Goal: Task Accomplishment & Management: Manage account settings

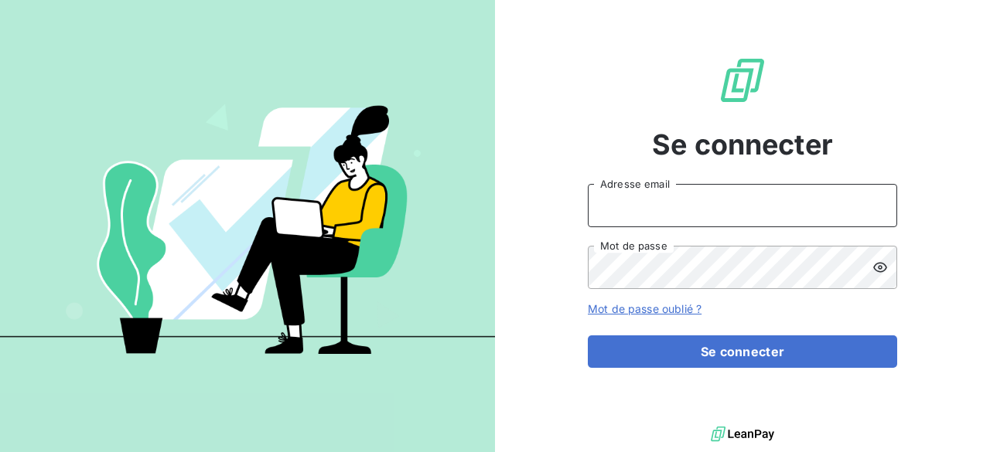
click at [685, 209] on input "Adresse email" at bounding box center [742, 205] width 309 height 43
type input "[PERSON_NAME][EMAIL_ADDRESS][DOMAIN_NAME]"
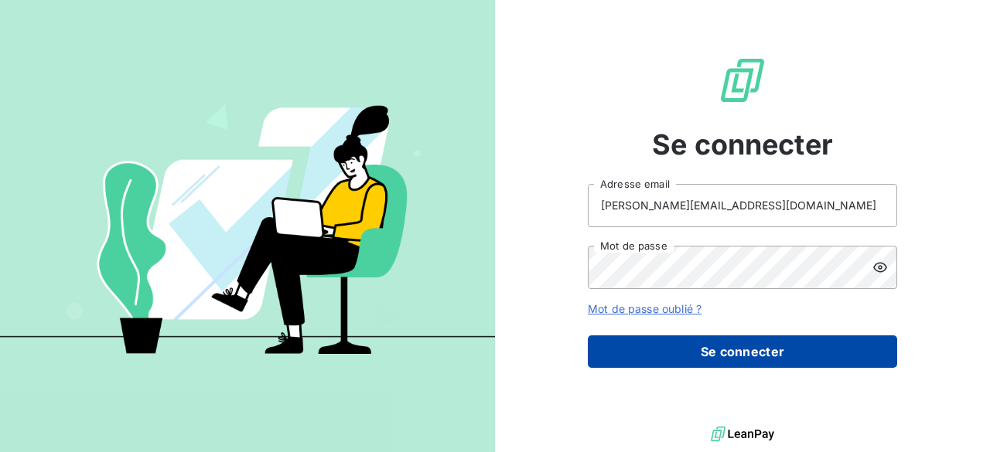
click at [733, 349] on button "Se connecter" at bounding box center [742, 352] width 309 height 32
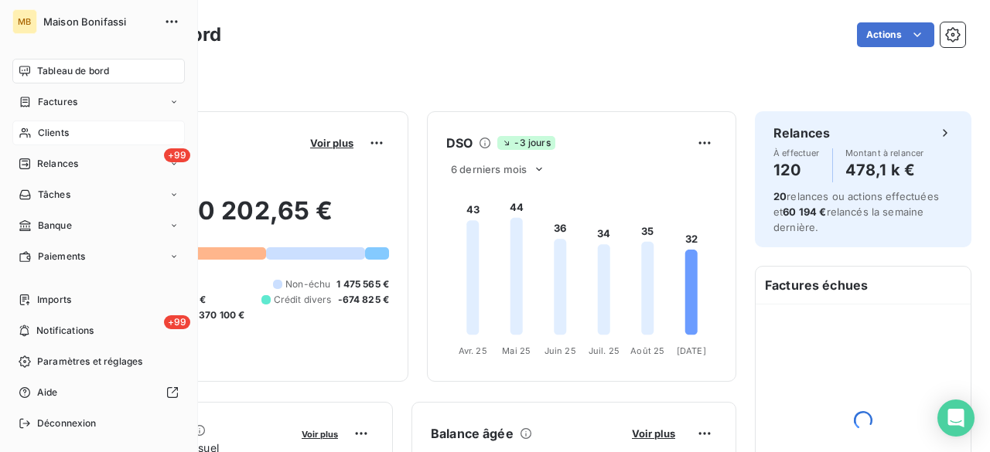
click at [50, 137] on span "Clients" at bounding box center [53, 133] width 31 height 14
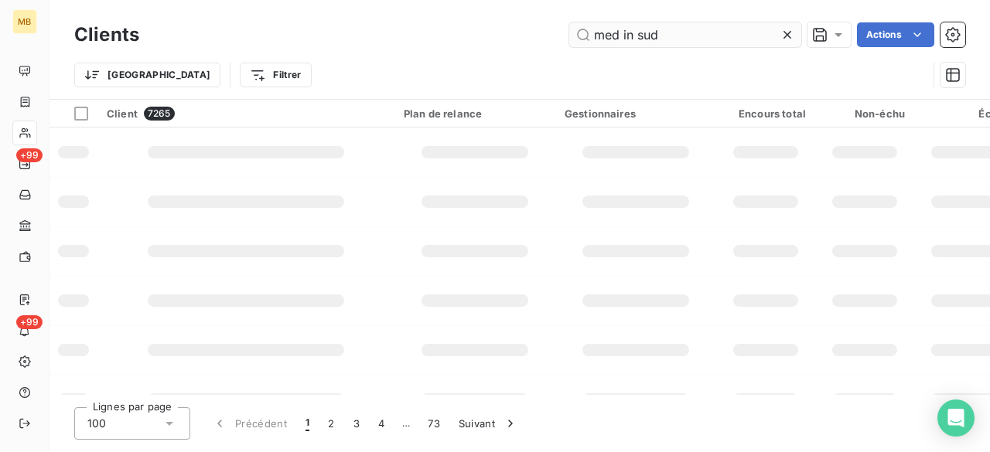
type input "med in sud"
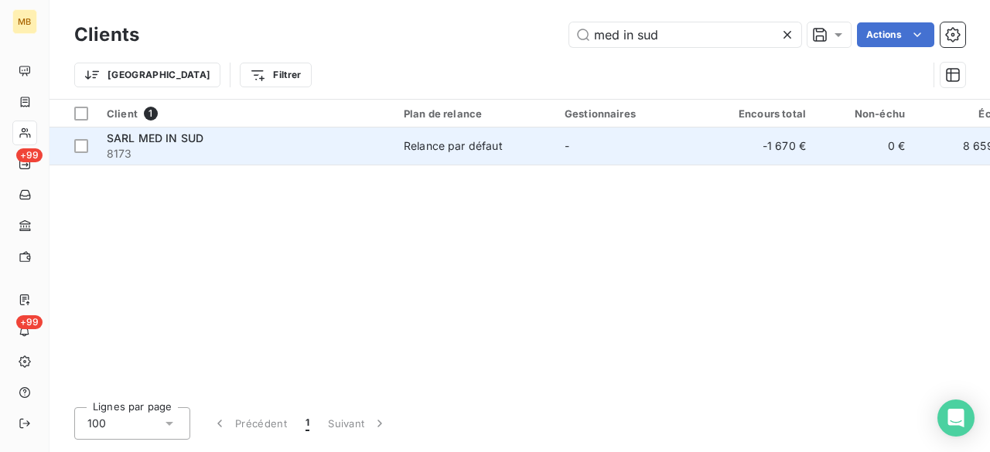
click at [495, 146] on div "Relance par défaut" at bounding box center [453, 145] width 99 height 15
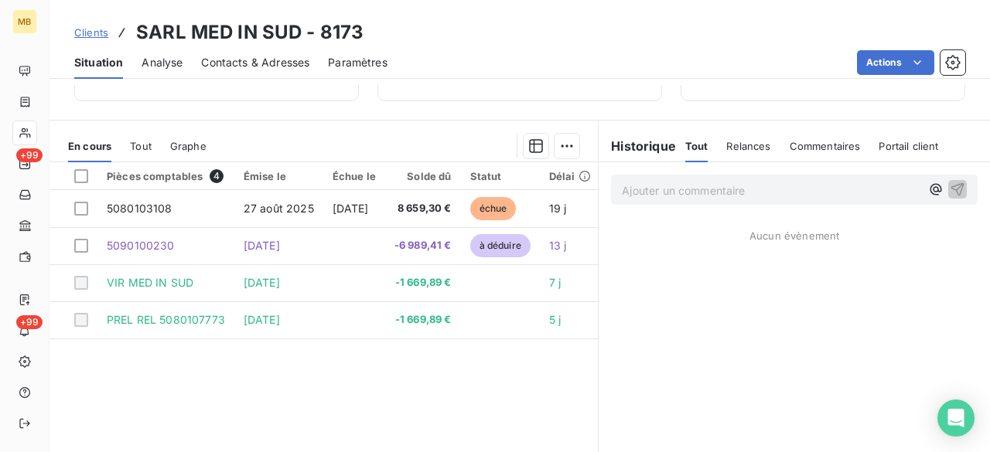
scroll to position [329, 0]
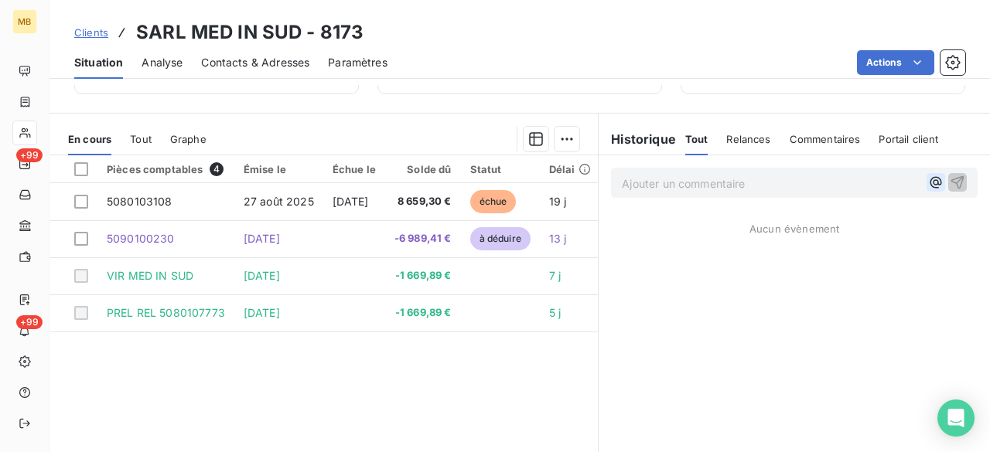
click at [929, 181] on icon "button" at bounding box center [935, 183] width 12 height 12
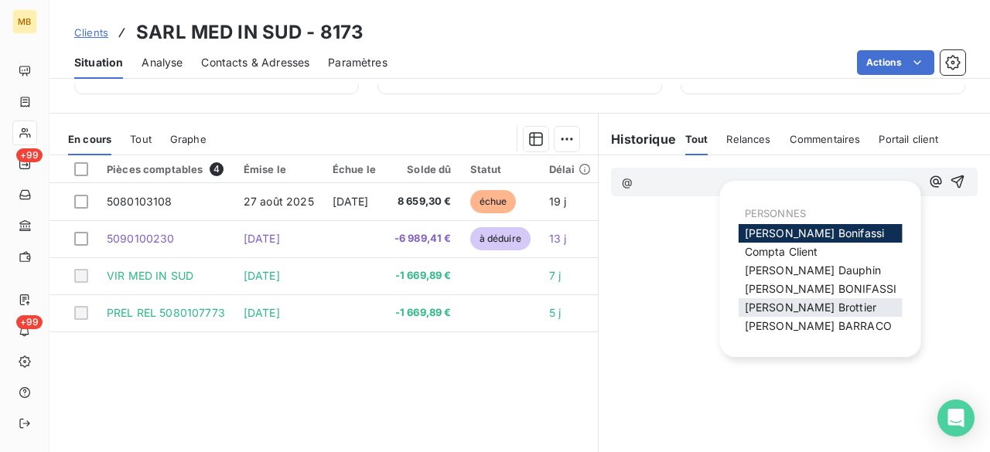
click at [816, 307] on span "[PERSON_NAME]" at bounding box center [810, 307] width 131 height 13
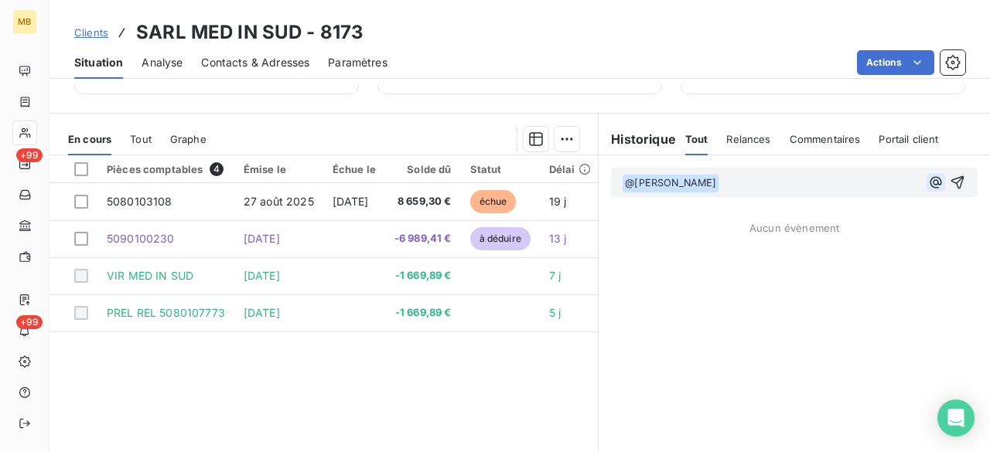
click at [928, 181] on icon "button" at bounding box center [935, 182] width 15 height 15
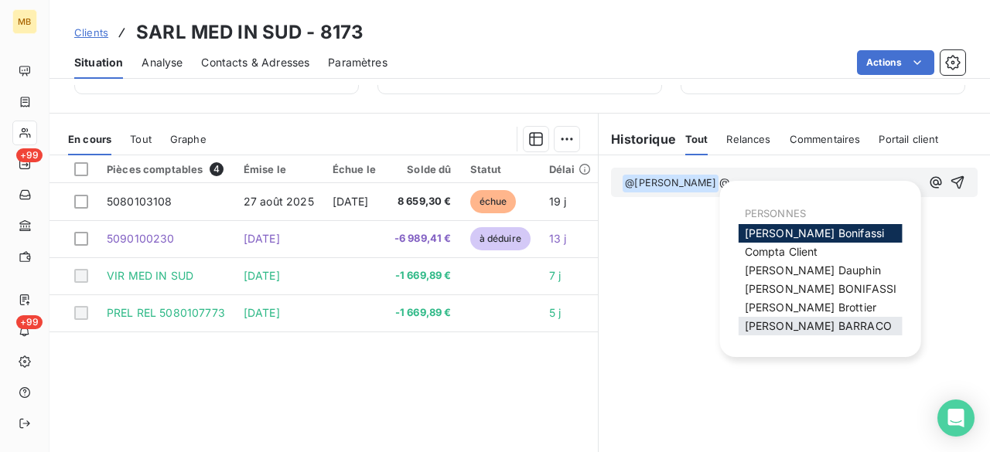
click at [758, 324] on span "[PERSON_NAME]" at bounding box center [818, 325] width 147 height 13
click at [928, 175] on icon "button" at bounding box center [935, 182] width 15 height 15
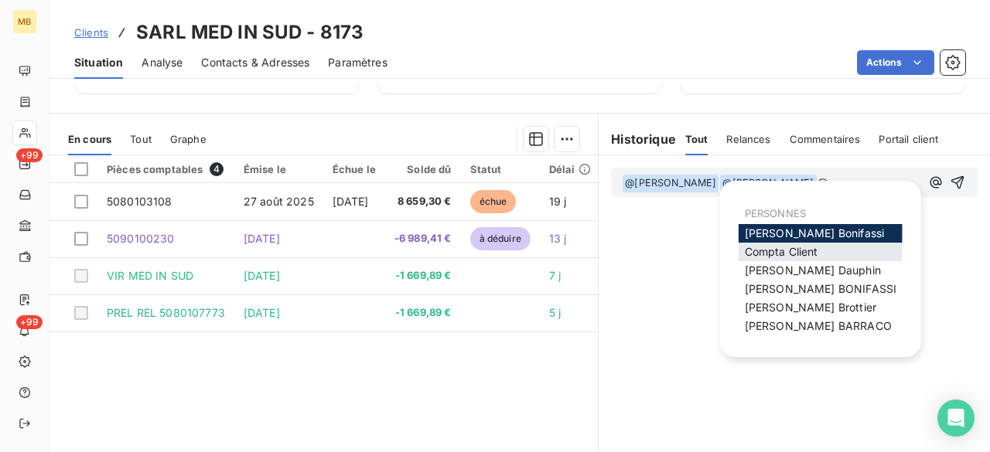
click at [788, 257] on span "Compta Client" at bounding box center [781, 251] width 73 height 13
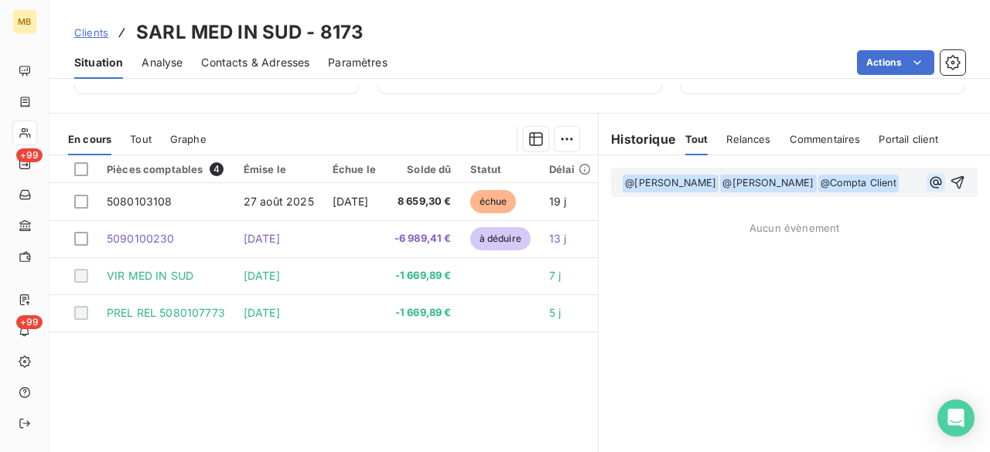
click at [928, 182] on icon "button" at bounding box center [935, 182] width 15 height 15
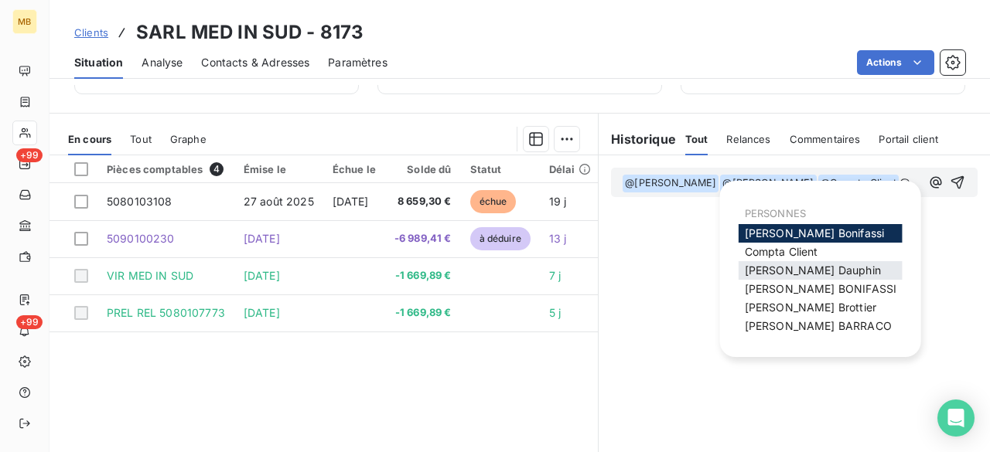
click at [844, 271] on div "[PERSON_NAME]" at bounding box center [820, 270] width 164 height 19
click at [822, 269] on span "[PERSON_NAME]" at bounding box center [813, 270] width 136 height 13
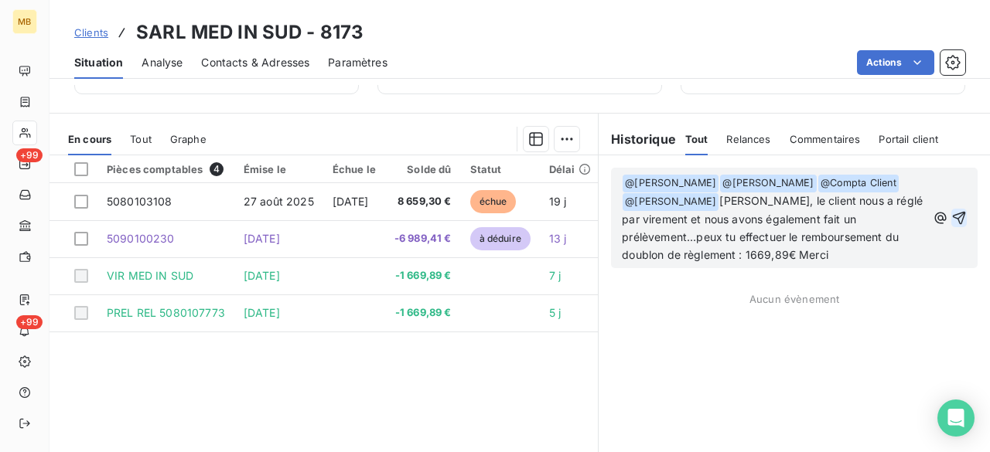
click at [954, 219] on icon "button" at bounding box center [958, 217] width 15 height 15
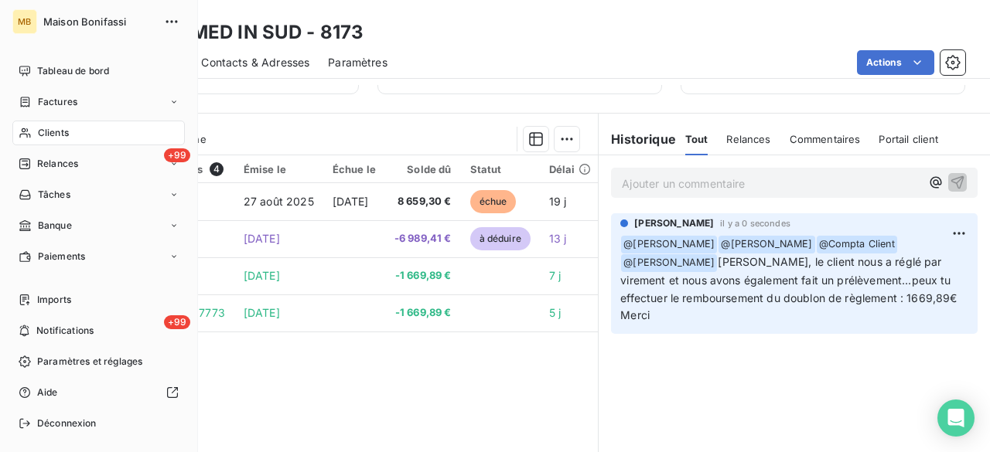
click at [46, 126] on span "Clients" at bounding box center [53, 133] width 31 height 14
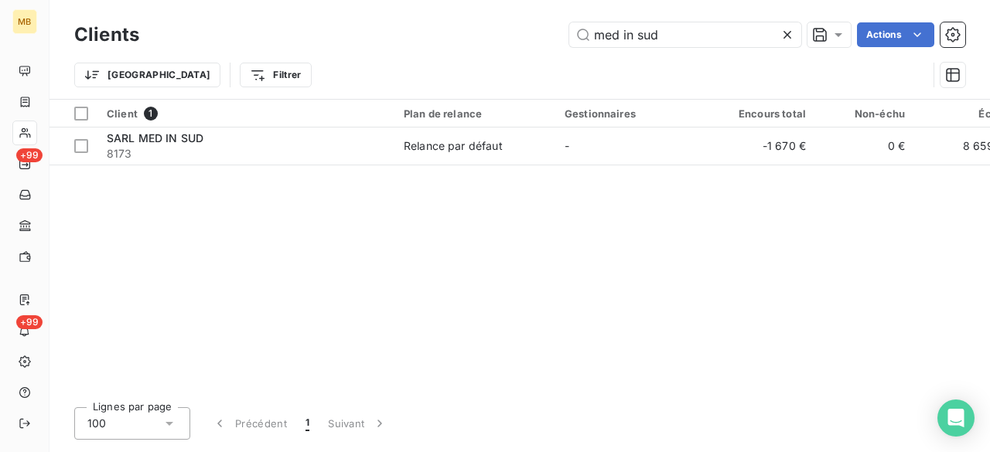
drag, startPoint x: 665, startPoint y: 39, endPoint x: 513, endPoint y: 44, distance: 151.6
click at [513, 44] on div "med in sud Actions" at bounding box center [561, 34] width 807 height 25
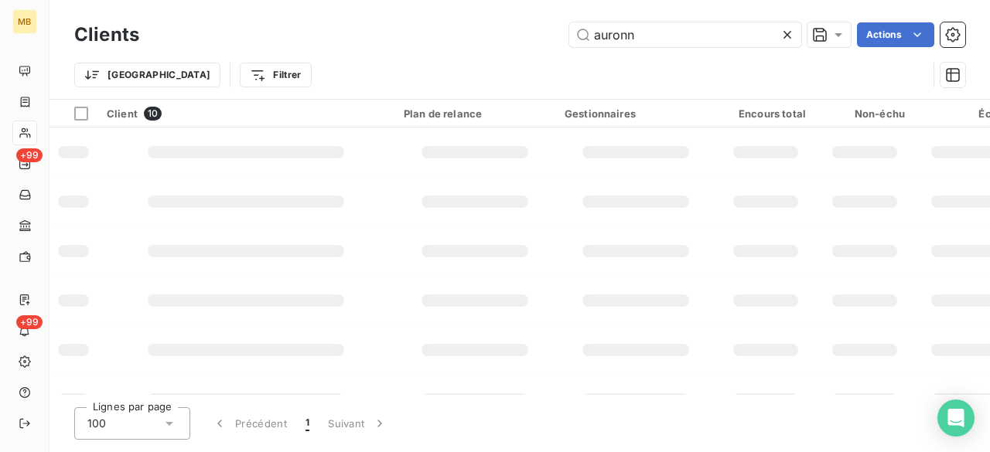
type input "auronn"
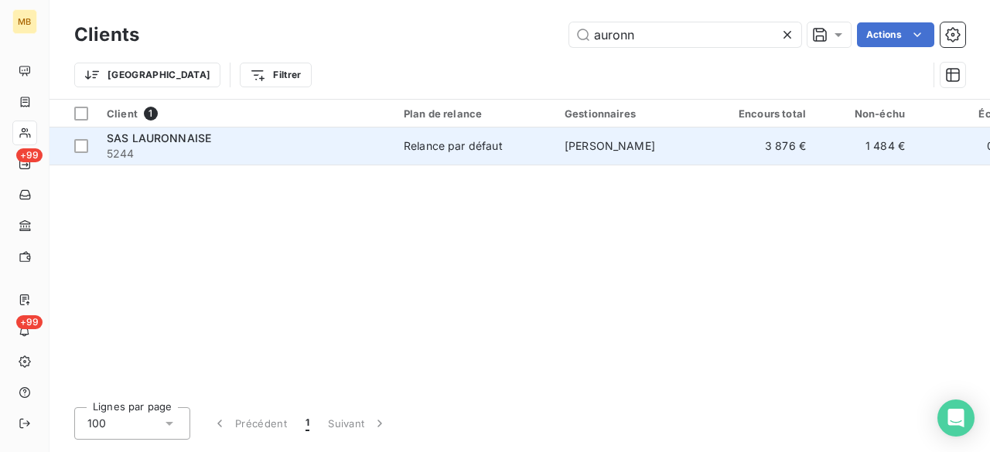
click at [479, 148] on div "Relance par défaut" at bounding box center [453, 145] width 99 height 15
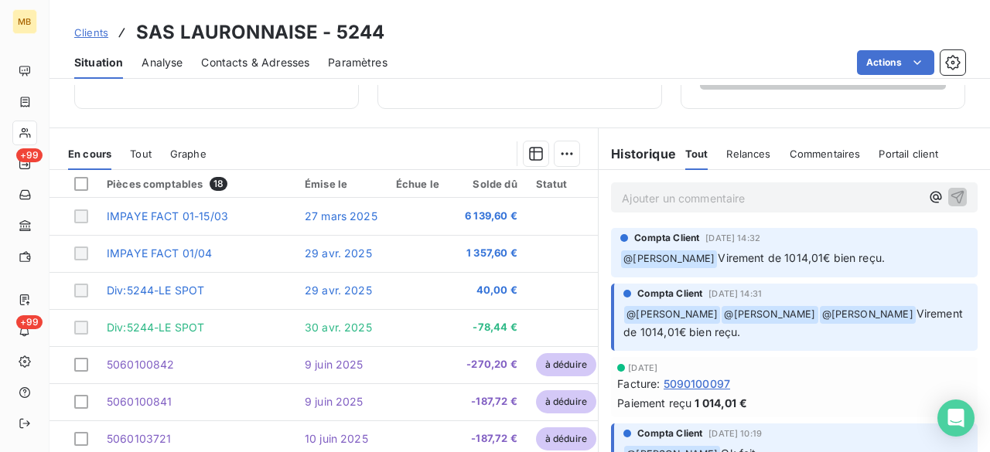
scroll to position [328, 0]
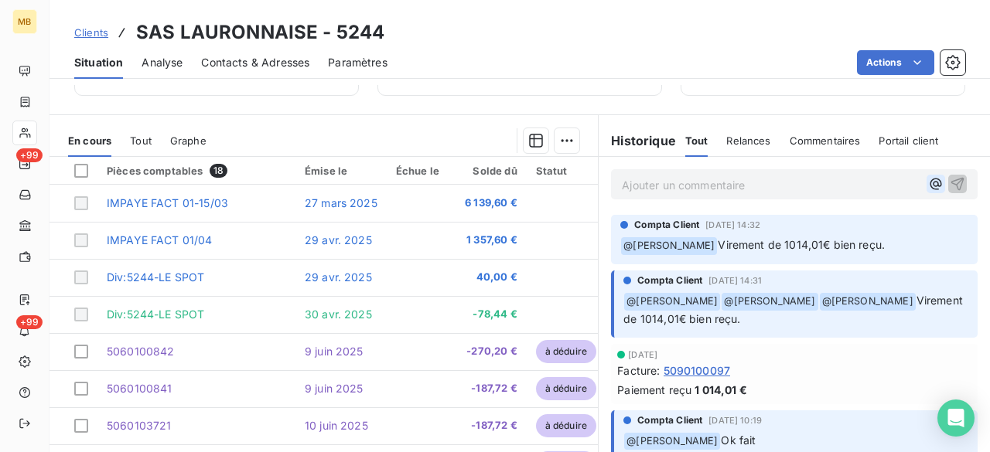
click at [926, 184] on button "button" at bounding box center [935, 184] width 19 height 19
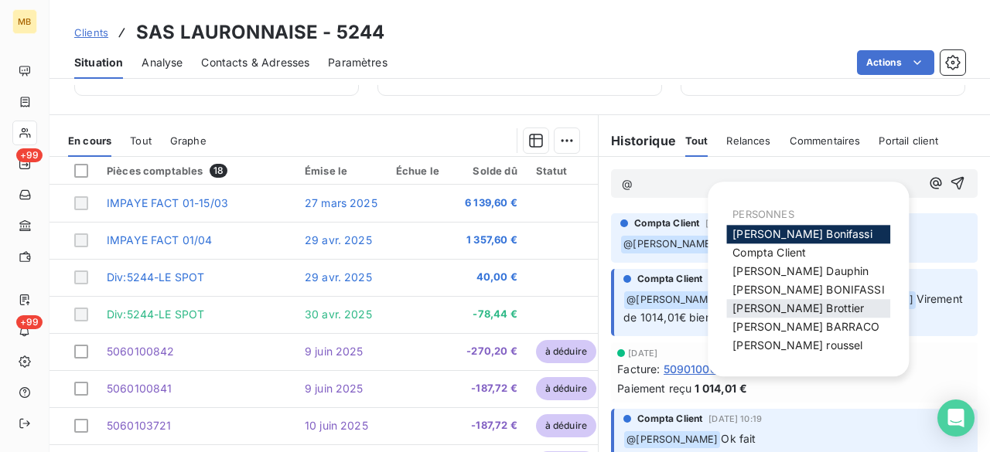
click at [820, 306] on div "[PERSON_NAME]" at bounding box center [808, 308] width 164 height 19
click at [782, 307] on span "[PERSON_NAME]" at bounding box center [797, 308] width 131 height 13
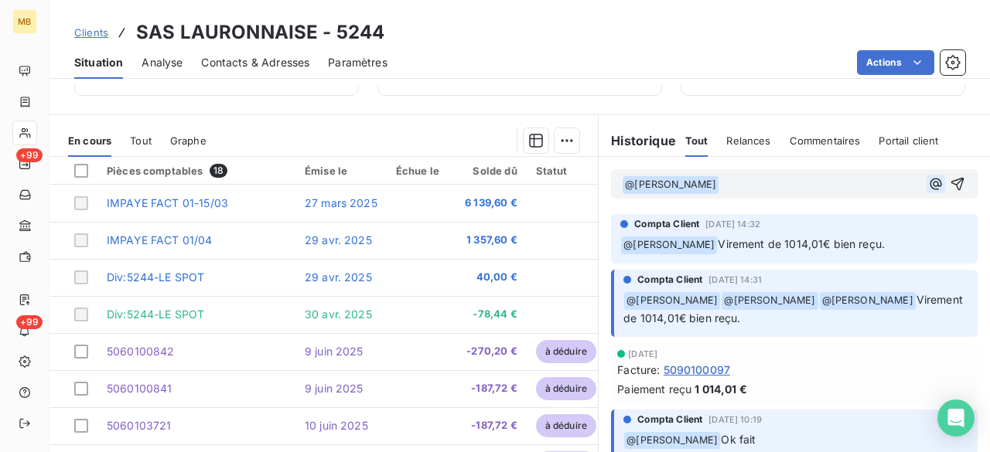
click at [928, 179] on icon "button" at bounding box center [935, 183] width 15 height 15
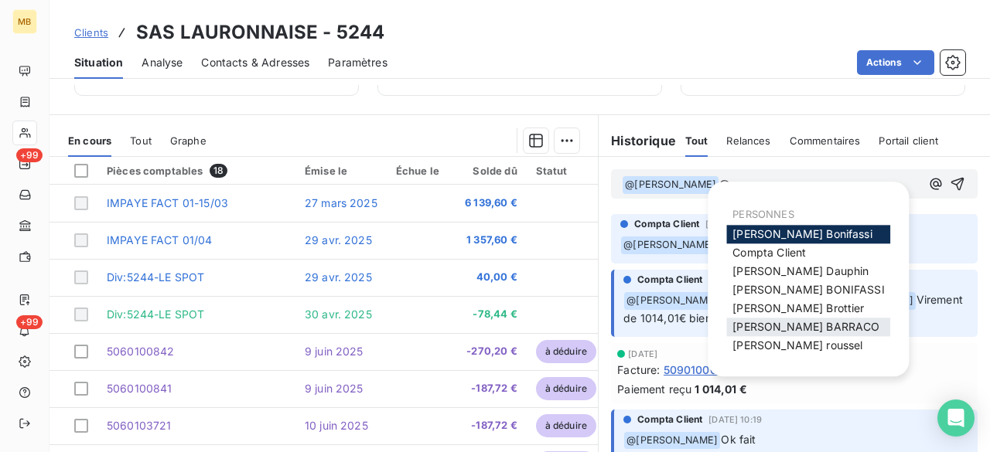
click at [821, 326] on span "[PERSON_NAME]" at bounding box center [805, 326] width 147 height 13
click at [928, 176] on icon "button" at bounding box center [935, 183] width 15 height 15
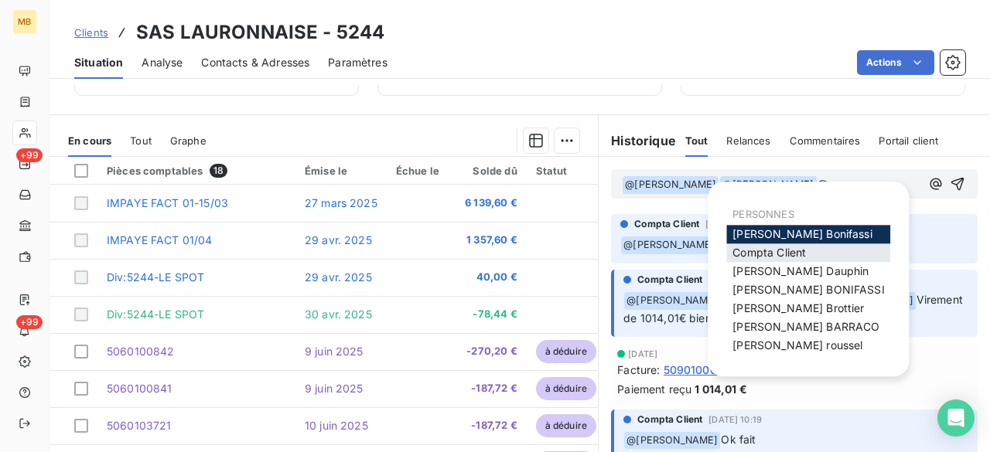
click at [805, 245] on div "Compta Client" at bounding box center [808, 253] width 164 height 19
click at [804, 251] on span "Compta Client" at bounding box center [768, 252] width 73 height 13
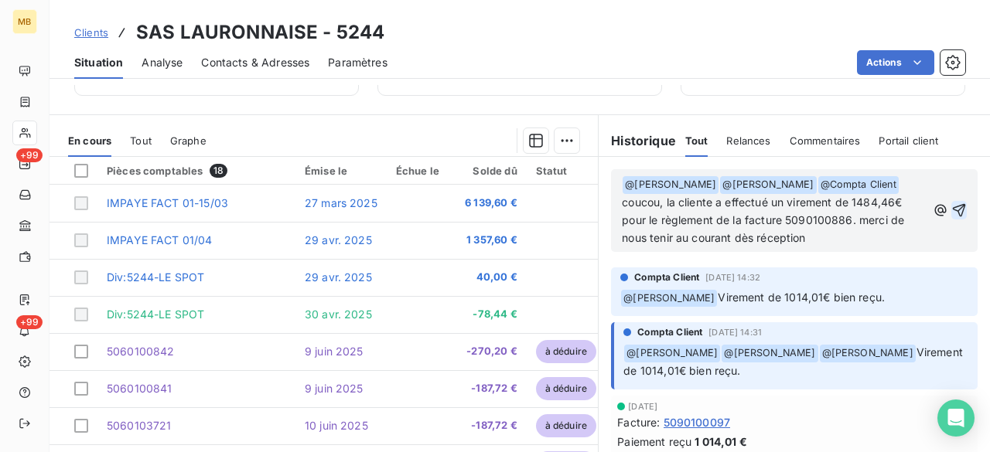
click at [953, 210] on icon "button" at bounding box center [959, 210] width 13 height 13
